Goal: Transaction & Acquisition: Download file/media

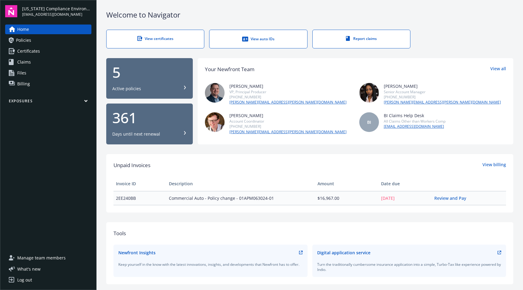
click at [31, 54] on span "Certificates" at bounding box center [28, 51] width 23 height 10
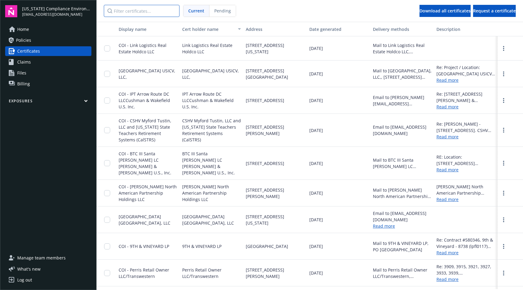
click at [139, 14] on input "Filter certificates..." at bounding box center [142, 11] width 76 height 12
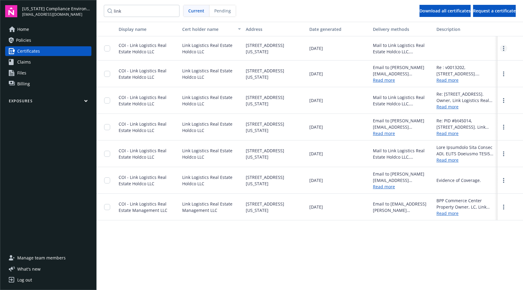
click at [503, 49] on circle "more" at bounding box center [503, 48] width 1 height 1
click at [479, 61] on link "Download" at bounding box center [487, 62] width 40 height 12
drag, startPoint x: 126, startPoint y: 14, endPoint x: 85, endPoint y: 13, distance: 40.8
click at [85, 14] on div "[US_STATE] Compliance Environmental, LLC [EMAIL_ADDRESS][DOMAIN_NAME] Home Poli…" at bounding box center [261, 145] width 523 height 290
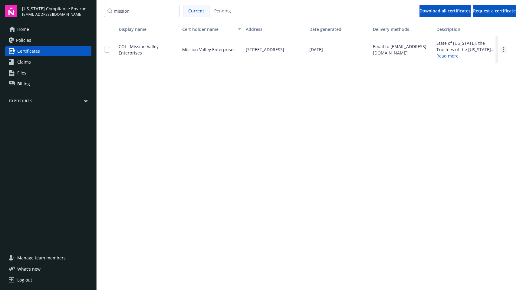
click at [503, 49] on circle "more" at bounding box center [503, 49] width 1 height 1
click at [485, 60] on link "Download" at bounding box center [487, 62] width 40 height 12
drag, startPoint x: 148, startPoint y: 11, endPoint x: 86, endPoint y: 3, distance: 62.8
click at [86, 3] on div "[US_STATE] Compliance Environmental, LLC [EMAIL_ADDRESS][DOMAIN_NAME] Home Poli…" at bounding box center [261, 145] width 523 height 290
click at [172, 47] on span "COI - USC Facilities Planning and Management" at bounding box center [147, 50] width 57 height 12
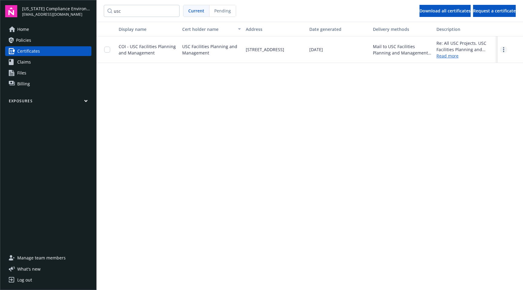
click at [503, 49] on circle "more" at bounding box center [503, 49] width 1 height 1
click at [480, 60] on link "Download" at bounding box center [487, 62] width 40 height 12
click at [131, 13] on input "usc" at bounding box center [142, 11] width 76 height 12
drag, startPoint x: 131, startPoint y: 13, endPoint x: 91, endPoint y: 6, distance: 40.2
click at [91, 6] on div "[US_STATE] Compliance Environmental, LLC [EMAIL_ADDRESS][DOMAIN_NAME] Home Poli…" at bounding box center [261, 145] width 523 height 290
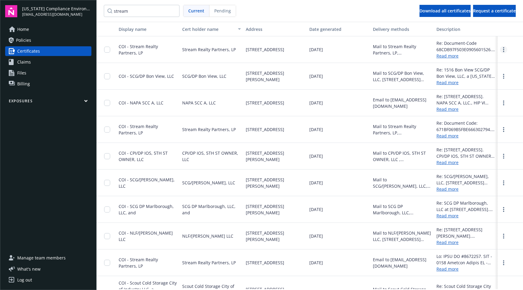
click at [503, 49] on circle "more" at bounding box center [503, 49] width 1 height 1
click at [481, 58] on link "Download" at bounding box center [487, 62] width 40 height 12
drag, startPoint x: 134, startPoint y: 10, endPoint x: 99, endPoint y: 7, distance: 35.5
click at [99, 7] on nav "stream Current Pending Download all certificates Request a certificate" at bounding box center [309, 11] width 426 height 22
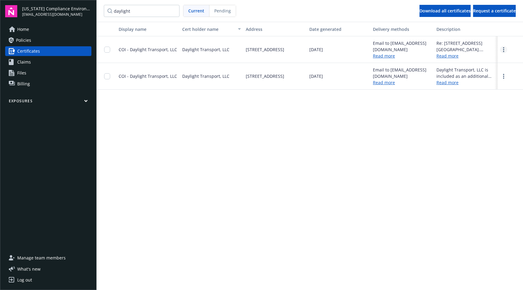
click at [501, 51] on link "more" at bounding box center [503, 49] width 7 height 7
click at [485, 63] on link "Download" at bounding box center [487, 62] width 40 height 12
drag, startPoint x: 139, startPoint y: 11, endPoint x: 92, endPoint y: 8, distance: 47.9
click at [92, 8] on div "[US_STATE] Compliance Environmental, LLC [EMAIL_ADDRESS][DOMAIN_NAME] Home Poli…" at bounding box center [261, 145] width 523 height 290
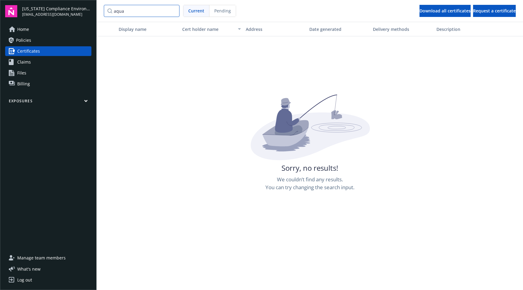
drag, startPoint x: 118, startPoint y: 11, endPoint x: 98, endPoint y: 8, distance: 20.4
click at [98, 8] on nav "aqua Current Pending Download all certificates Request a certificate" at bounding box center [309, 11] width 426 height 22
click at [137, 14] on input "aqua" at bounding box center [142, 11] width 76 height 12
drag, startPoint x: 126, startPoint y: 12, endPoint x: 96, endPoint y: 8, distance: 29.6
click at [96, 8] on nav "aqua Current Pending Download all certificates Request a certificate" at bounding box center [309, 11] width 426 height 22
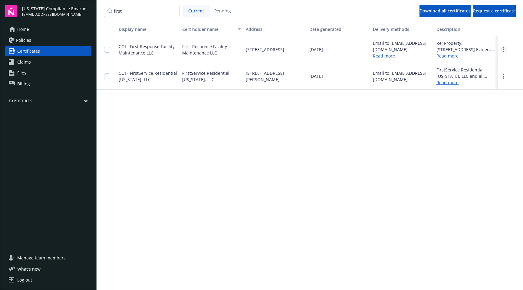
click at [503, 49] on circle "more" at bounding box center [503, 49] width 1 height 1
click at [491, 62] on link "Download" at bounding box center [487, 62] width 40 height 12
click at [501, 78] on link "more" at bounding box center [503, 76] width 7 height 7
click at [488, 91] on link "Download" at bounding box center [487, 89] width 40 height 12
click at [387, 57] on link "Read more" at bounding box center [384, 56] width 22 height 6
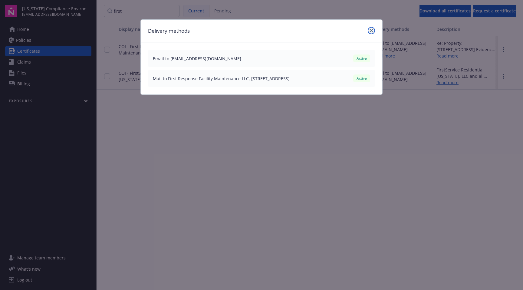
click at [369, 30] on icon "close" at bounding box center [371, 31] width 4 height 4
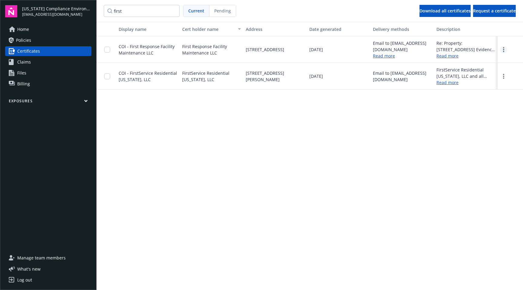
click at [504, 51] on circle "more" at bounding box center [503, 51] width 1 height 1
drag, startPoint x: 134, startPoint y: 14, endPoint x: 86, endPoint y: 9, distance: 48.6
click at [86, 9] on div "[US_STATE] Compliance Environmental, LLC [EMAIL_ADDRESS][DOMAIN_NAME] Home Poli…" at bounding box center [261, 145] width 523 height 290
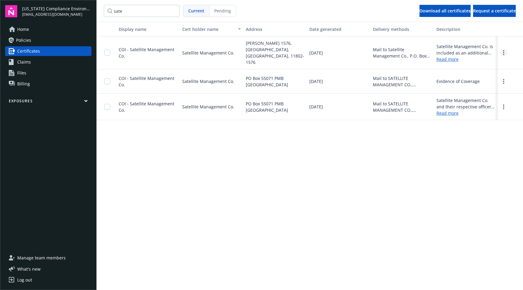
click at [501, 49] on link "more" at bounding box center [503, 52] width 7 height 7
click at [493, 60] on link "Download" at bounding box center [487, 62] width 40 height 12
click at [504, 78] on link "more" at bounding box center [503, 81] width 7 height 7
click at [489, 88] on link "Download" at bounding box center [487, 94] width 40 height 12
click at [131, 10] on input "sate" at bounding box center [142, 11] width 76 height 12
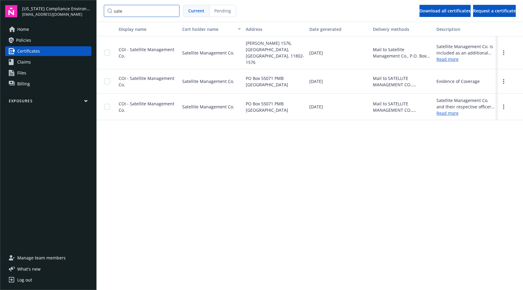
drag, startPoint x: 125, startPoint y: 10, endPoint x: 88, endPoint y: 7, distance: 37.0
click at [88, 7] on div "[US_STATE] Compliance Environmental, LLC [EMAIL_ADDRESS][DOMAIN_NAME] Home Poli…" at bounding box center [261, 145] width 523 height 290
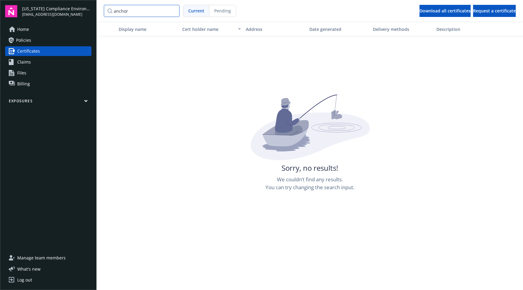
drag, startPoint x: 135, startPoint y: 13, endPoint x: 88, endPoint y: 4, distance: 47.0
click at [88, 4] on div "[US_STATE] Compliance Environmental, LLC [EMAIL_ADDRESS][DOMAIN_NAME] Home Poli…" at bounding box center [261, 145] width 523 height 290
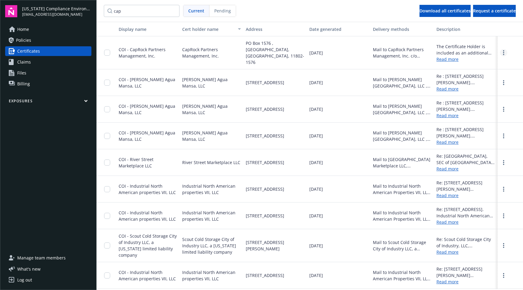
click at [500, 52] on link "more" at bounding box center [503, 52] width 7 height 7
click at [479, 64] on link "Download" at bounding box center [487, 62] width 40 height 12
click at [127, 12] on input "cap" at bounding box center [142, 11] width 76 height 12
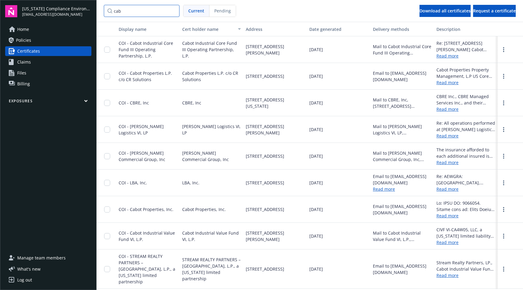
click at [135, 12] on input "cab" at bounding box center [142, 11] width 76 height 12
drag, startPoint x: 135, startPoint y: 11, endPoint x: 126, endPoint y: 9, distance: 8.8
click at [90, 5] on div "[US_STATE] Compliance Environmental, LLC [EMAIL_ADDRESS][DOMAIN_NAME] Home Poli…" at bounding box center [261, 145] width 523 height 290
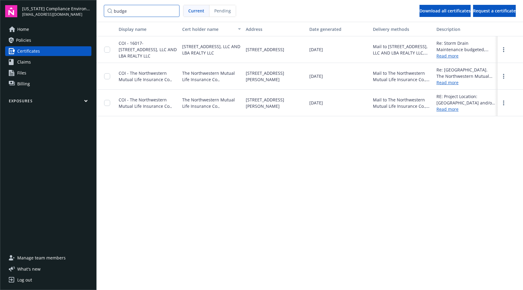
type input "budge"
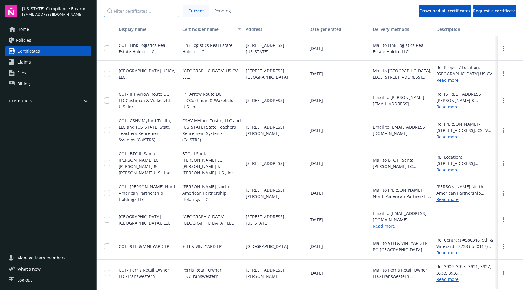
click at [148, 13] on input "Filter certificates..." at bounding box center [142, 11] width 76 height 12
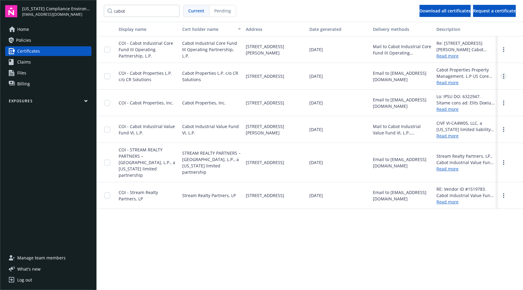
click at [502, 77] on link "more" at bounding box center [503, 76] width 7 height 7
click at [487, 87] on link "Download" at bounding box center [487, 89] width 40 height 12
drag, startPoint x: 132, startPoint y: 12, endPoint x: 96, endPoint y: 8, distance: 36.8
click at [95, 8] on div "California Compliance Environmental, LLC lauren@cacompenv.com Home Policies Cer…" at bounding box center [261, 145] width 523 height 290
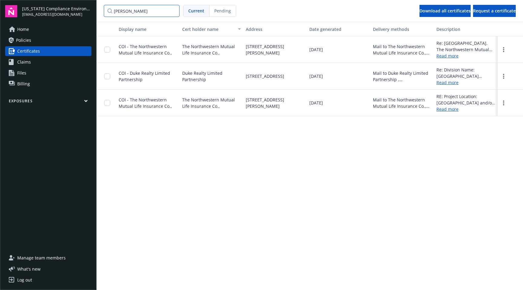
drag, startPoint x: 130, startPoint y: 12, endPoint x: 81, endPoint y: 8, distance: 49.8
click at [80, 8] on div "California Compliance Environmental, LLC lauren@cacompenv.com Home Policies Cer…" at bounding box center [261, 145] width 523 height 290
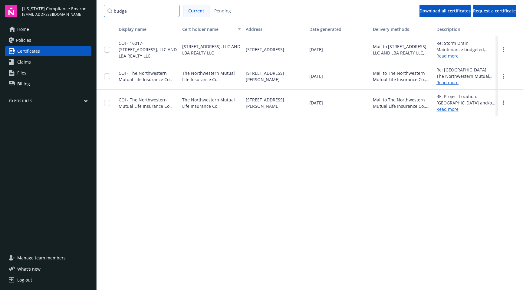
click at [134, 12] on input "budge" at bounding box center [142, 11] width 76 height 12
drag, startPoint x: 121, startPoint y: 11, endPoint x: 84, endPoint y: 5, distance: 37.0
click at [83, 8] on div "California Compliance Environmental, LLC lauren@cacompenv.com Home Policies Cer…" at bounding box center [261, 145] width 523 height 290
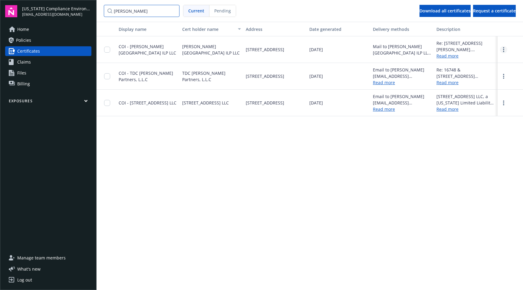
type input "boyle"
click at [502, 51] on link "more" at bounding box center [503, 49] width 7 height 7
click at [488, 61] on link "Download" at bounding box center [487, 62] width 40 height 12
click at [30, 28] on link "Home" at bounding box center [48, 29] width 86 height 10
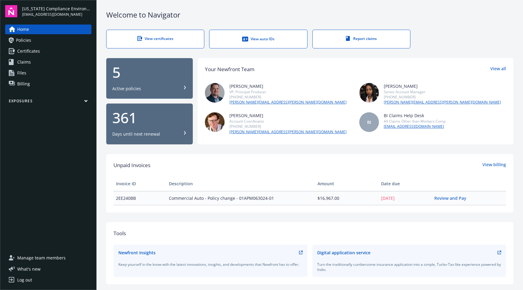
click at [30, 53] on span "Certificates" at bounding box center [28, 51] width 23 height 10
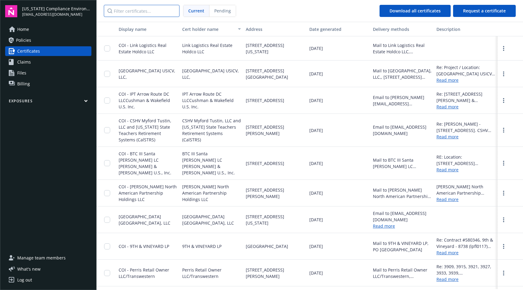
click at [132, 12] on input "Filter certificates..." at bounding box center [142, 11] width 76 height 12
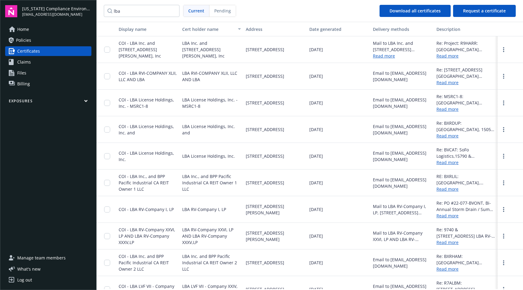
click at [193, 12] on span "Current" at bounding box center [196, 11] width 16 height 6
click at [503, 76] on circle "more" at bounding box center [503, 76] width 1 height 1
click at [477, 88] on link "Download" at bounding box center [487, 89] width 40 height 12
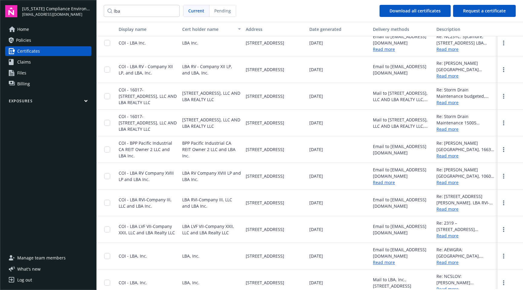
scroll to position [452, 0]
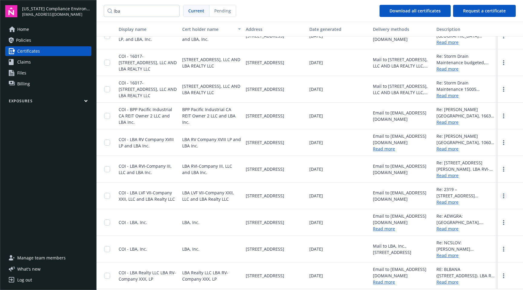
click at [500, 197] on link "more" at bounding box center [503, 195] width 7 height 7
click at [475, 210] on link "Download" at bounding box center [487, 208] width 40 height 12
click at [503, 115] on icon "more" at bounding box center [503, 115] width 1 height 5
click at [482, 127] on link "Download" at bounding box center [487, 128] width 40 height 12
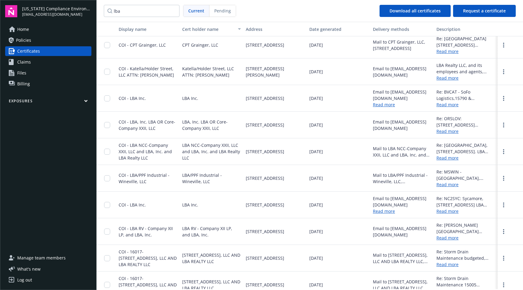
scroll to position [284, 0]
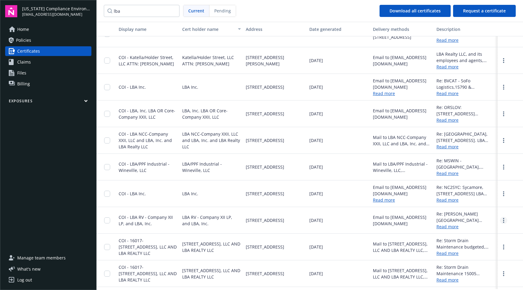
click at [500, 220] on link "more" at bounding box center [503, 220] width 7 height 7
click at [478, 231] on link "Download" at bounding box center [487, 233] width 40 height 12
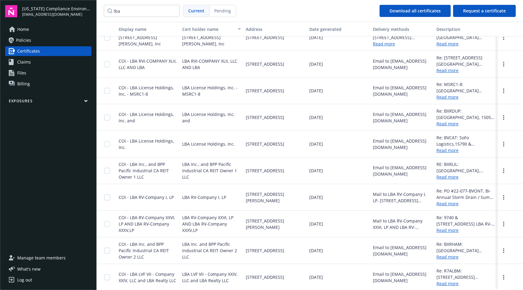
scroll to position [0, 0]
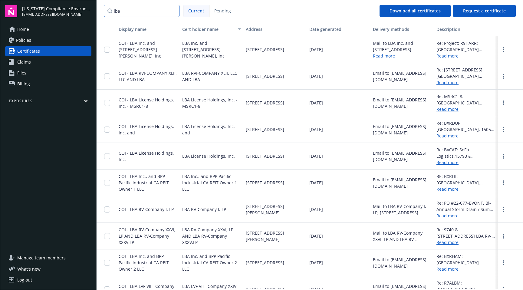
drag, startPoint x: 142, startPoint y: 11, endPoint x: 98, endPoint y: 5, distance: 44.4
click at [98, 5] on nav "lba Current Pending Download all certificates Request a certificate" at bounding box center [309, 11] width 426 height 22
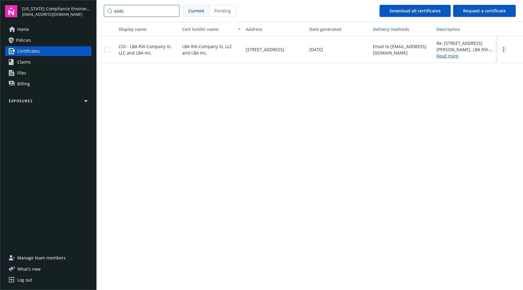
type input "4440"
click at [501, 49] on link "more" at bounding box center [503, 49] width 7 height 7
click at [482, 60] on link "Download" at bounding box center [487, 62] width 40 height 12
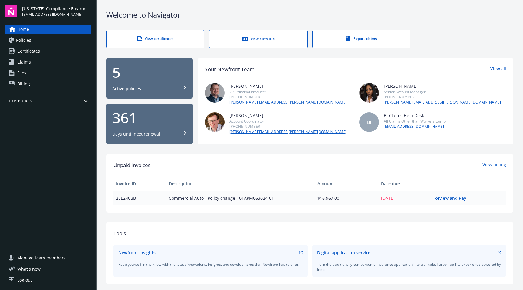
click at [32, 51] on span "Certificates" at bounding box center [28, 51] width 23 height 10
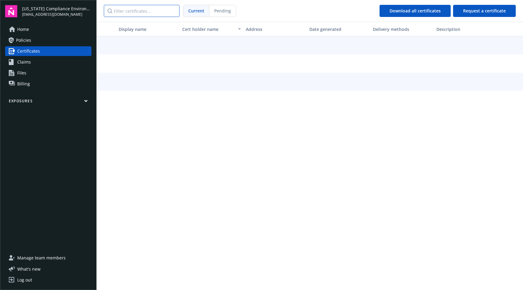
click at [123, 13] on input "Filter certificates..." at bounding box center [142, 11] width 76 height 12
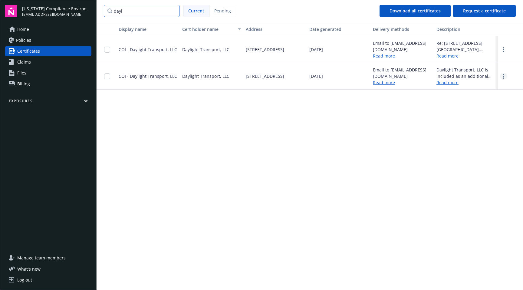
type input "dayl"
click at [504, 77] on link "more" at bounding box center [503, 76] width 7 height 7
click at [490, 89] on link "Download" at bounding box center [487, 89] width 40 height 12
